Goal: Task Accomplishment & Management: Complete application form

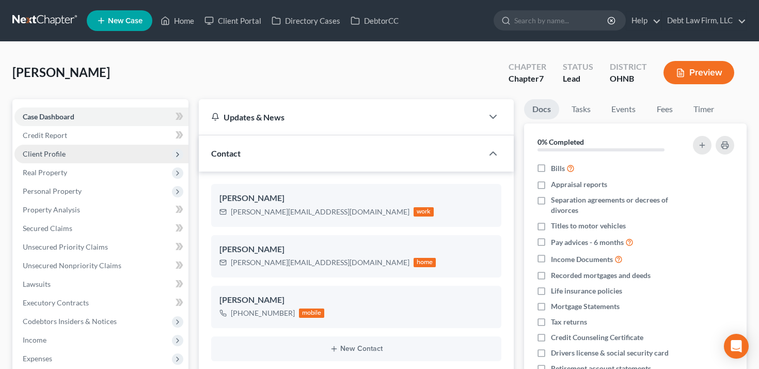
click at [82, 151] on span "Client Profile" at bounding box center [101, 154] width 174 height 19
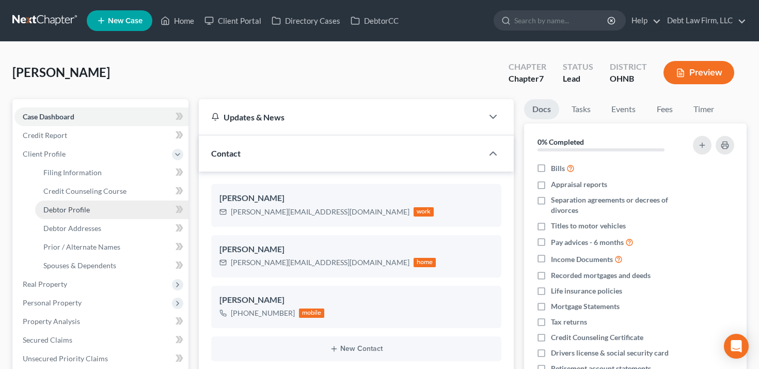
click at [78, 205] on span "Debtor Profile" at bounding box center [66, 209] width 46 height 9
select select "0"
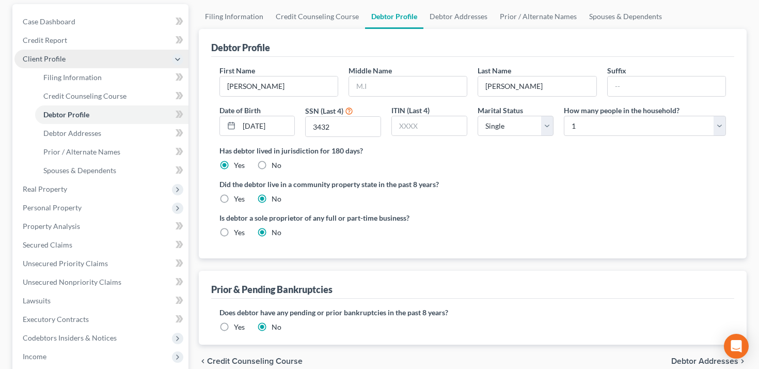
scroll to position [98, 0]
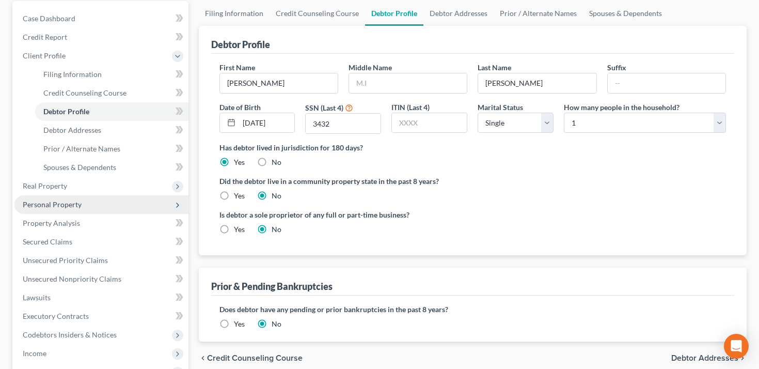
click at [75, 200] on span "Personal Property" at bounding box center [52, 204] width 59 height 9
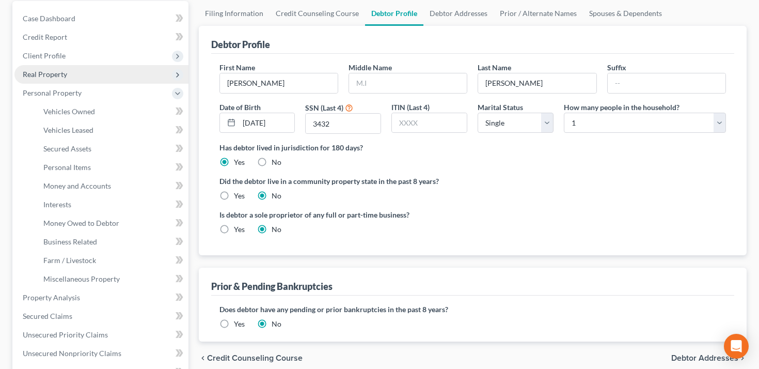
click at [80, 80] on span "Real Property" at bounding box center [101, 74] width 174 height 19
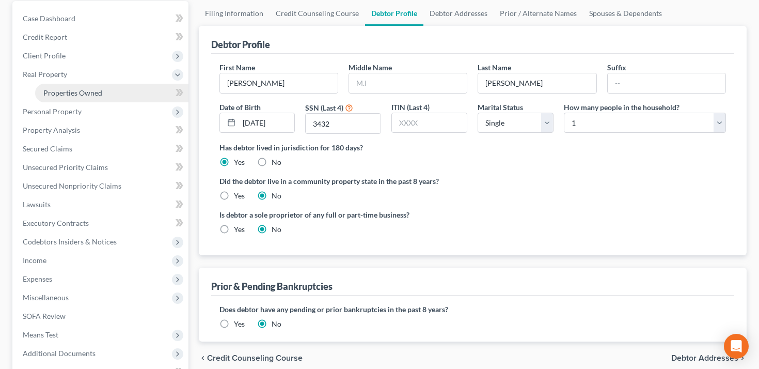
click at [81, 92] on span "Properties Owned" at bounding box center [72, 92] width 59 height 9
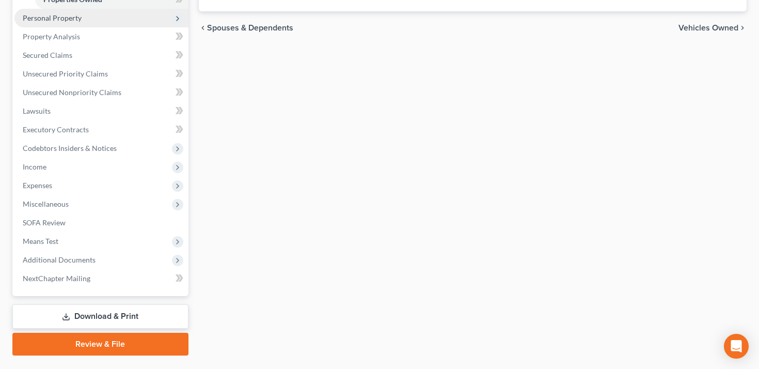
scroll to position [212, 0]
